Goal: Task Accomplishment & Management: Use online tool/utility

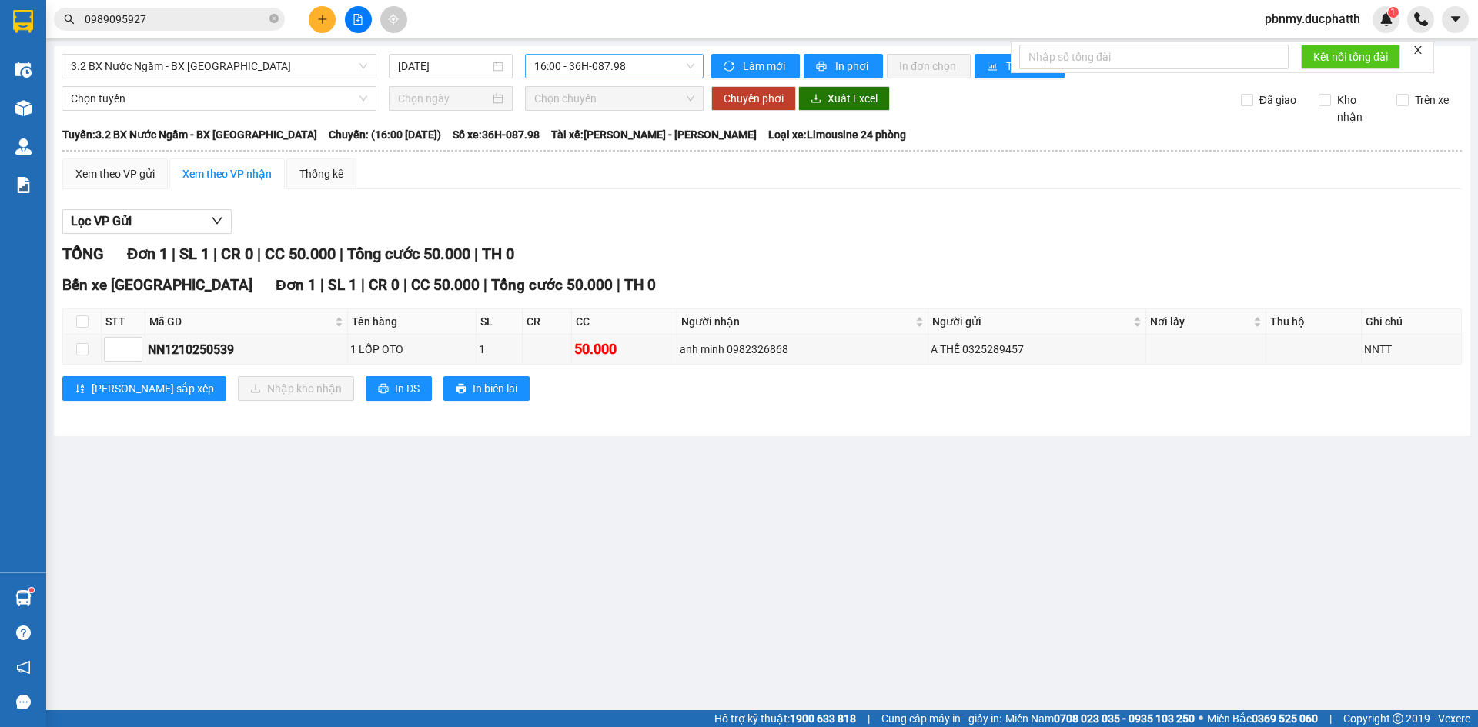
click at [617, 70] on span "16:00 - 36H-087.98" at bounding box center [614, 66] width 160 height 23
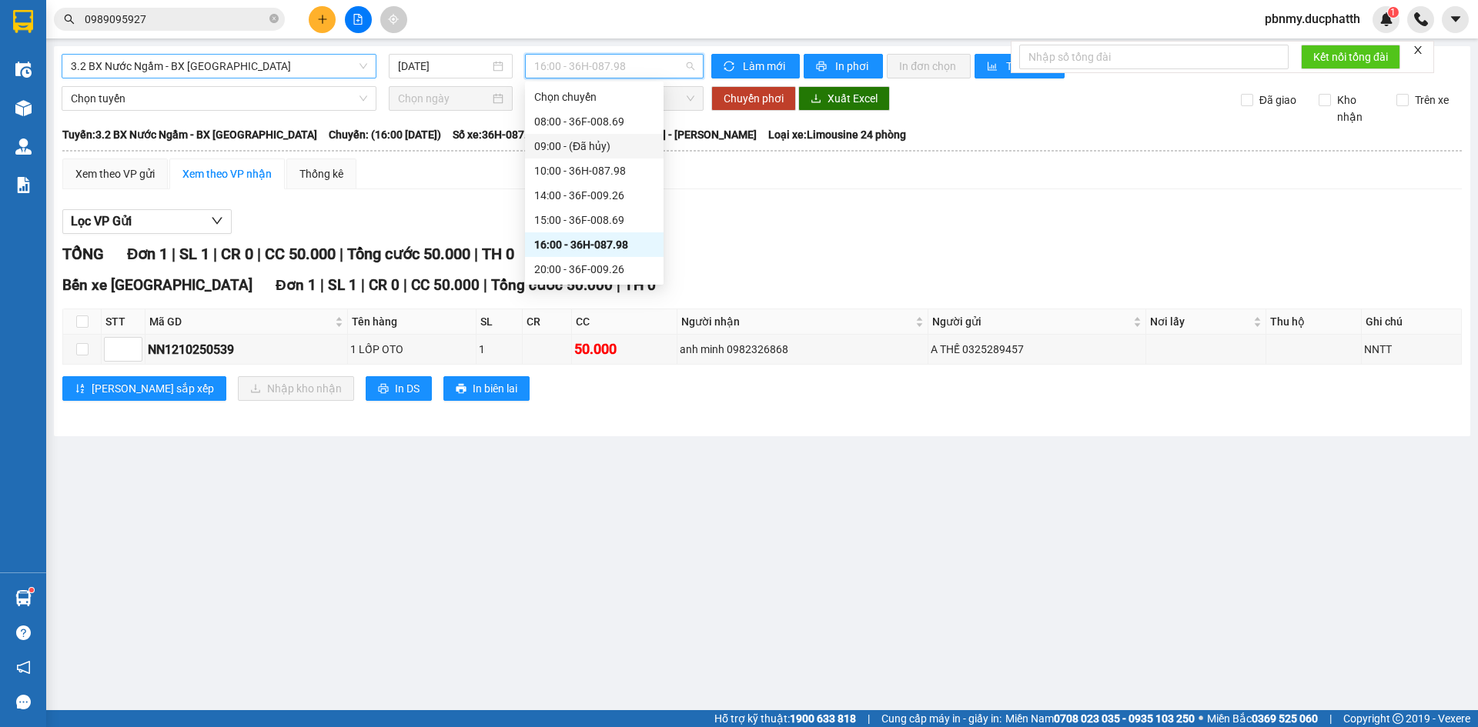
click at [242, 68] on span "3.2 BX Nước Ngầm - BX [GEOGRAPHIC_DATA]" at bounding box center [219, 66] width 296 height 23
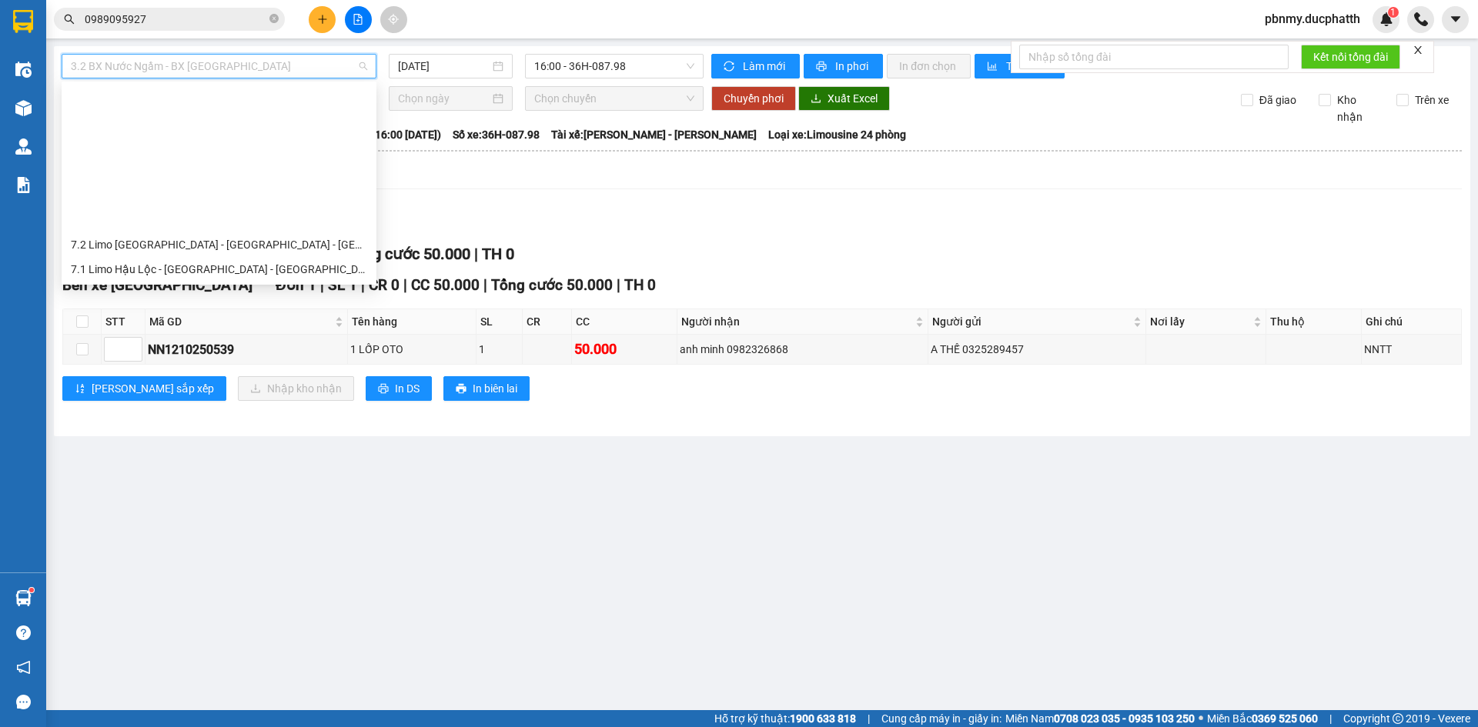
click at [241, 384] on div "1.2 BX Nước Ngầm - BX Phía Tây" at bounding box center [219, 392] width 296 height 17
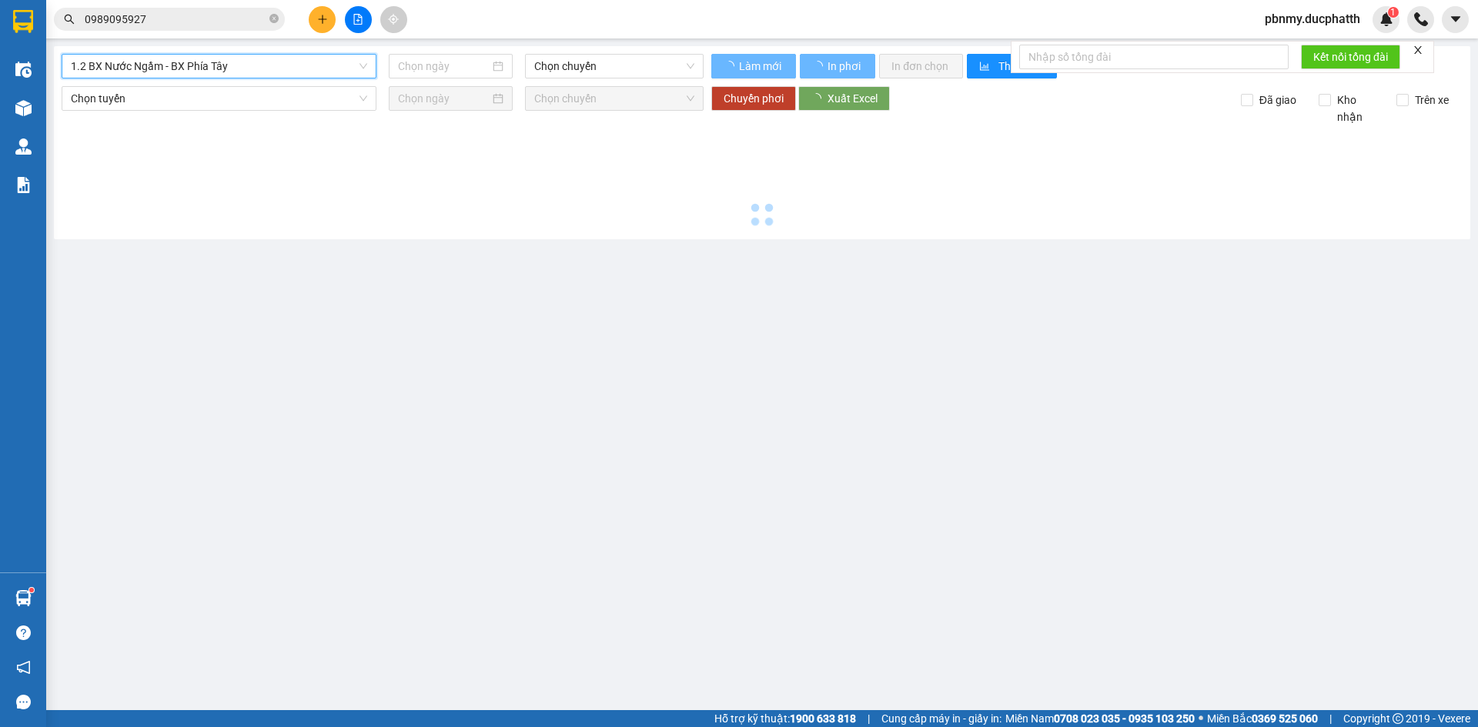
type input "[DATE]"
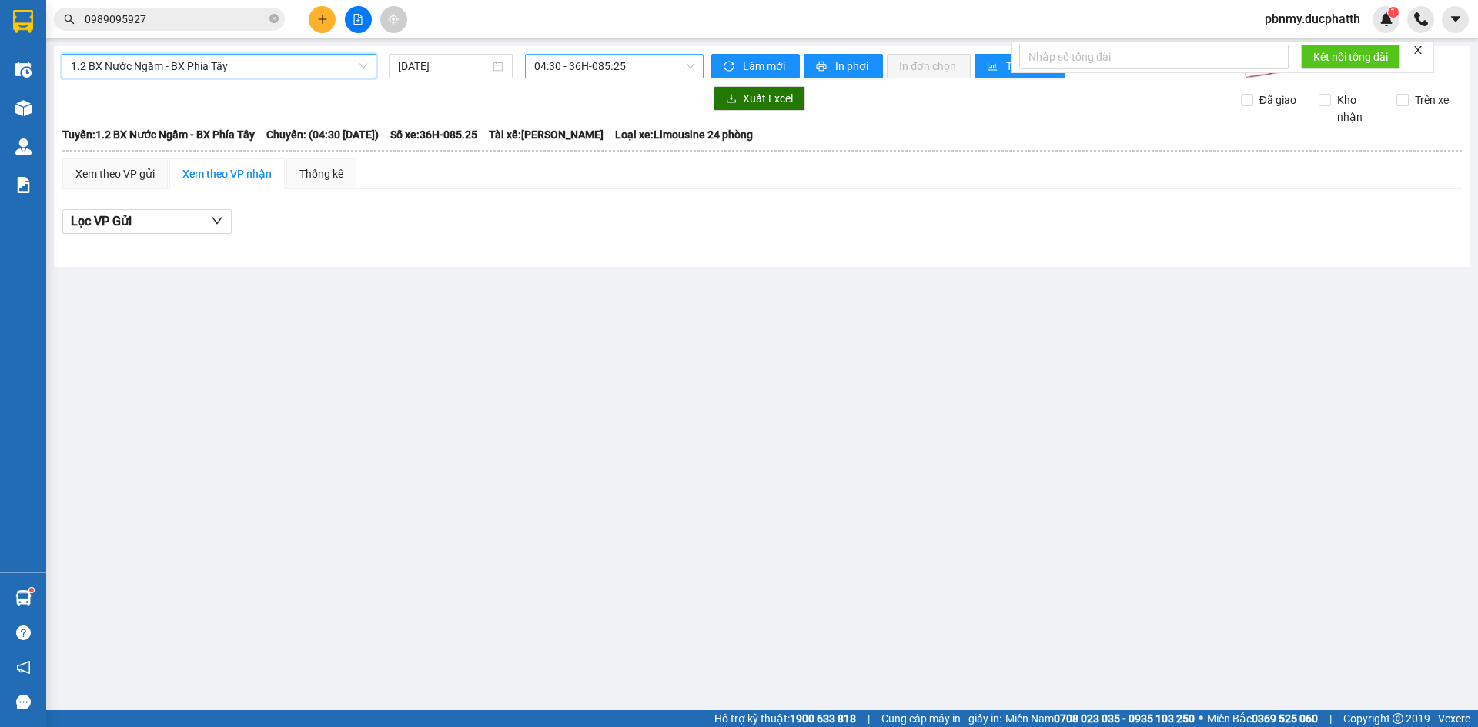
click at [607, 73] on span "04:30 - 36H-085.25" at bounding box center [614, 66] width 160 height 23
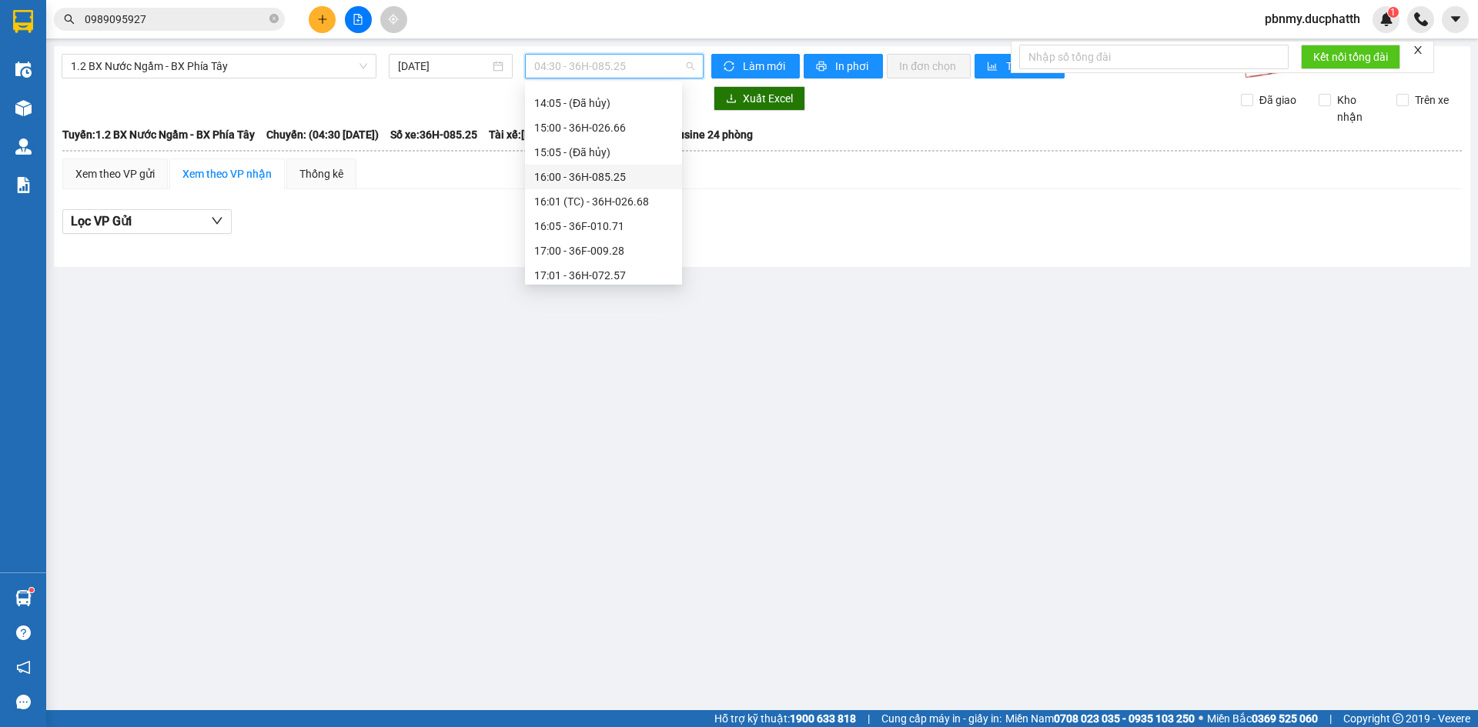
scroll to position [563, 0]
click at [618, 172] on div "17:00 - 36F-009.28" at bounding box center [603, 173] width 139 height 17
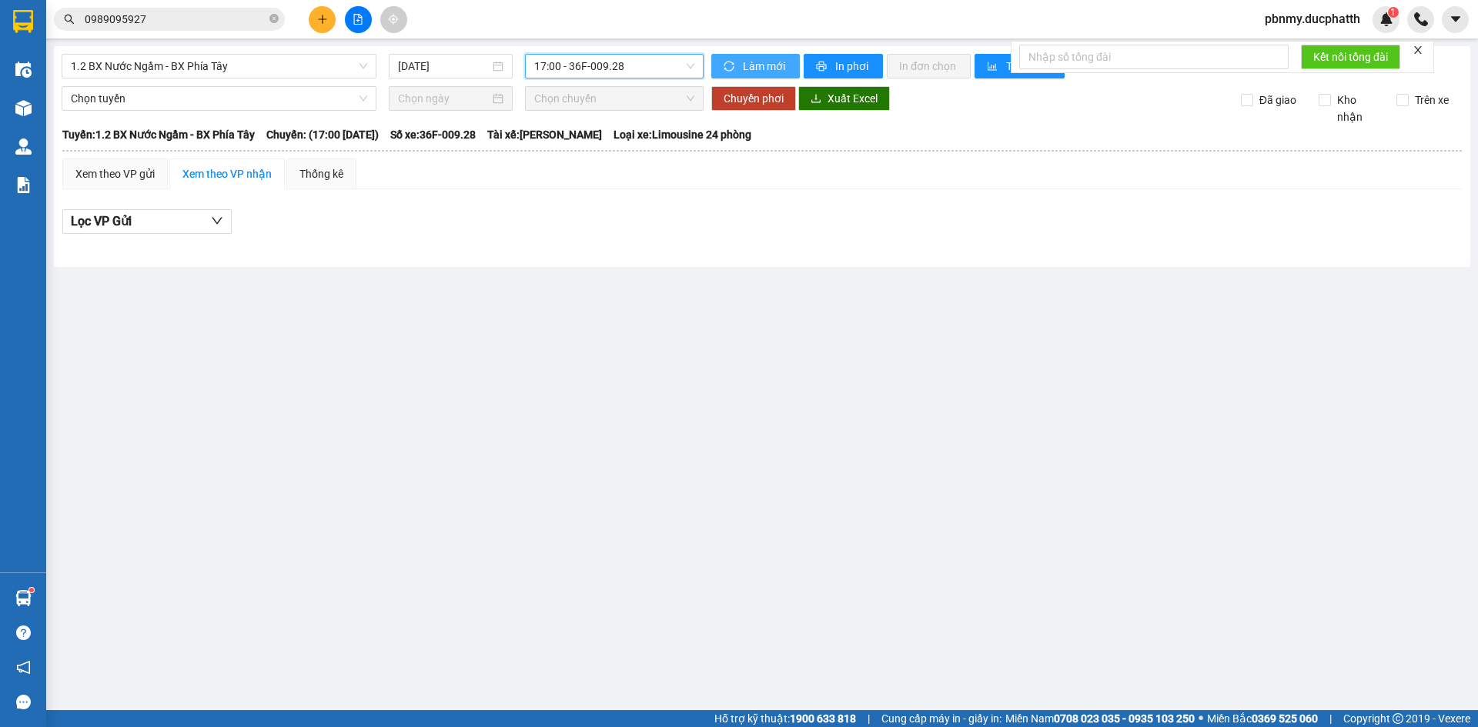
click at [725, 68] on icon "sync" at bounding box center [729, 66] width 10 height 10
